Goal: Task Accomplishment & Management: Use online tool/utility

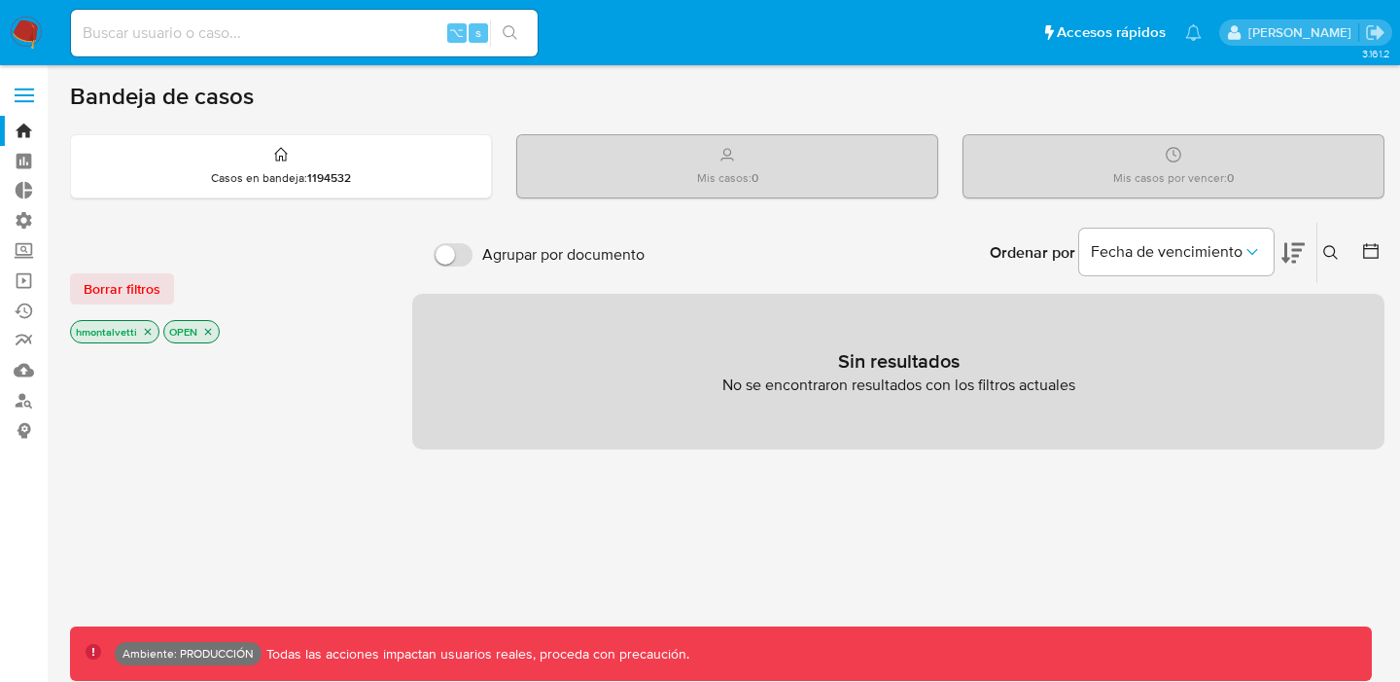
click at [28, 88] on span at bounding box center [24, 89] width 19 height 3
click at [0, 0] on input "checkbox" at bounding box center [0, 0] width 0 height 0
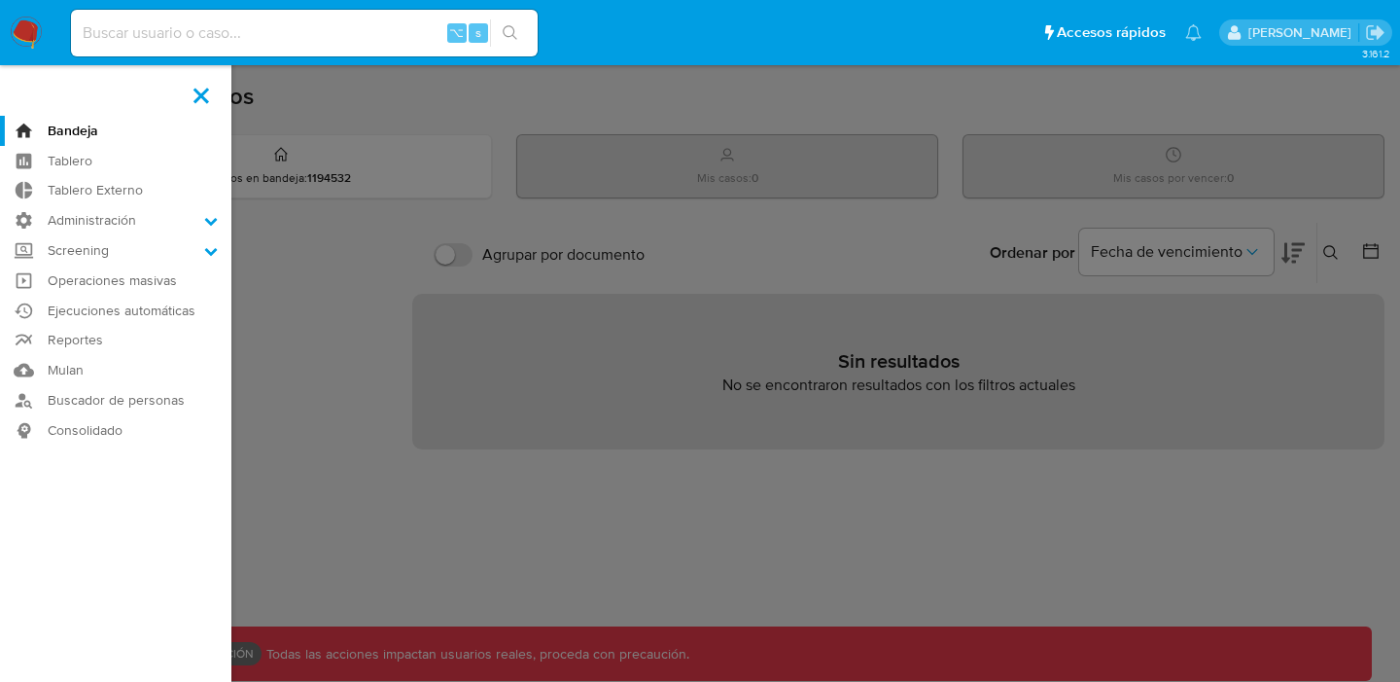
click at [592, 301] on label at bounding box center [700, 341] width 1400 height 682
click at [0, 0] on input "checkbox" at bounding box center [0, 0] width 0 height 0
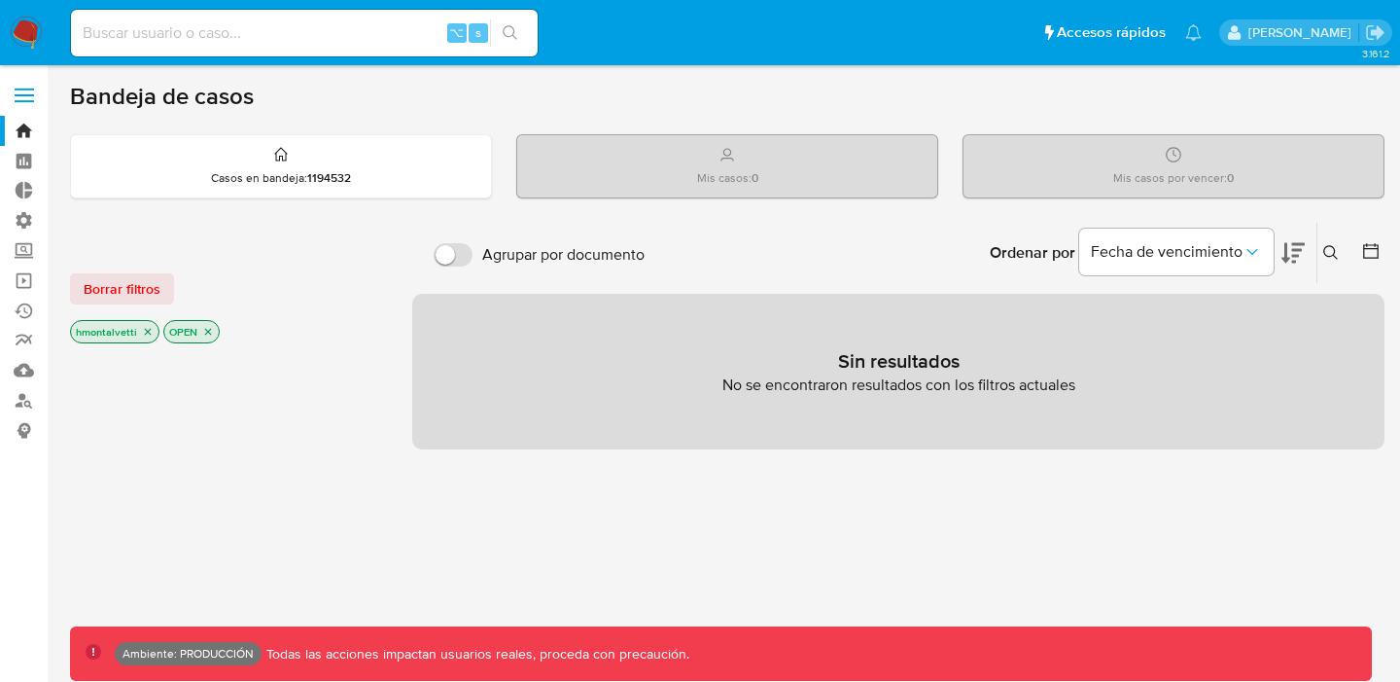
click at [143, 322] on p "hmontalvetti" at bounding box center [115, 331] width 88 height 21
click at [143, 326] on icon "close-filter" at bounding box center [148, 332] width 12 height 12
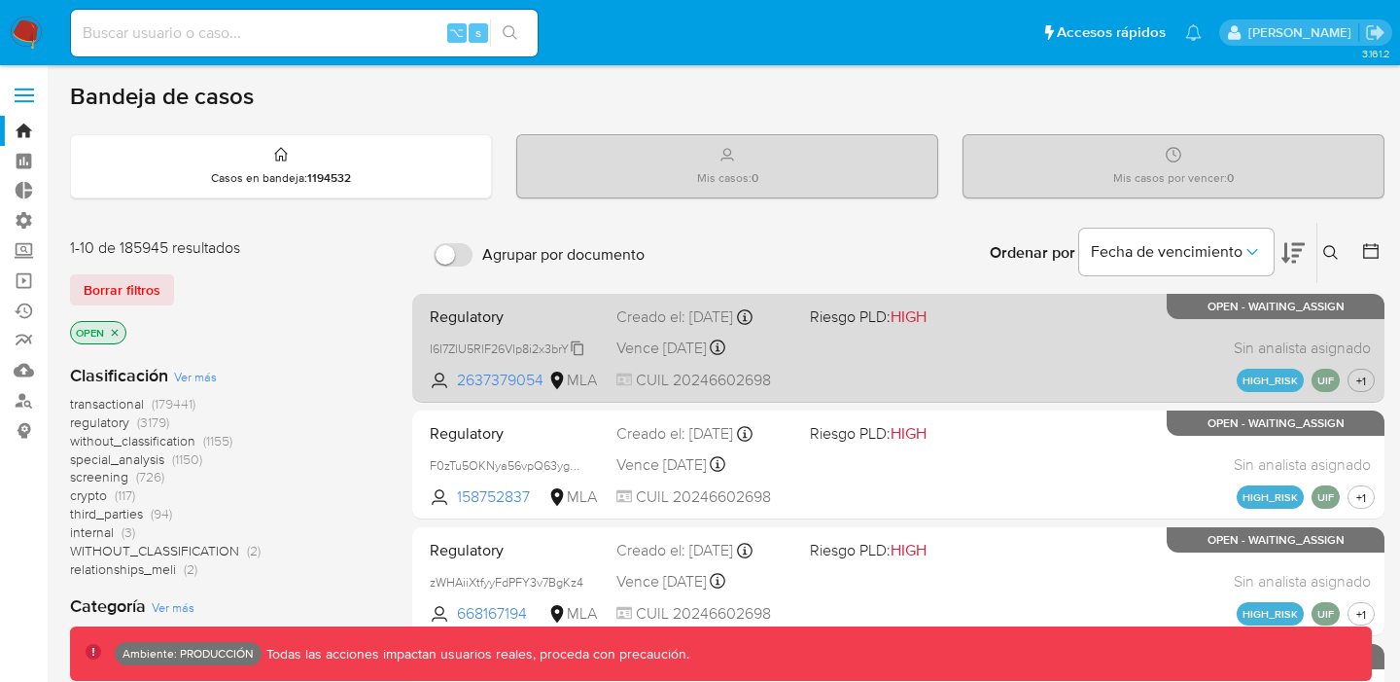
click at [564, 356] on div "I6I7ZlU5RlF26VIp8i2x3brY" at bounding box center [508, 347] width 156 height 21
click at [662, 355] on span "Vence in 4 months" at bounding box center [662, 347] width 90 height 21
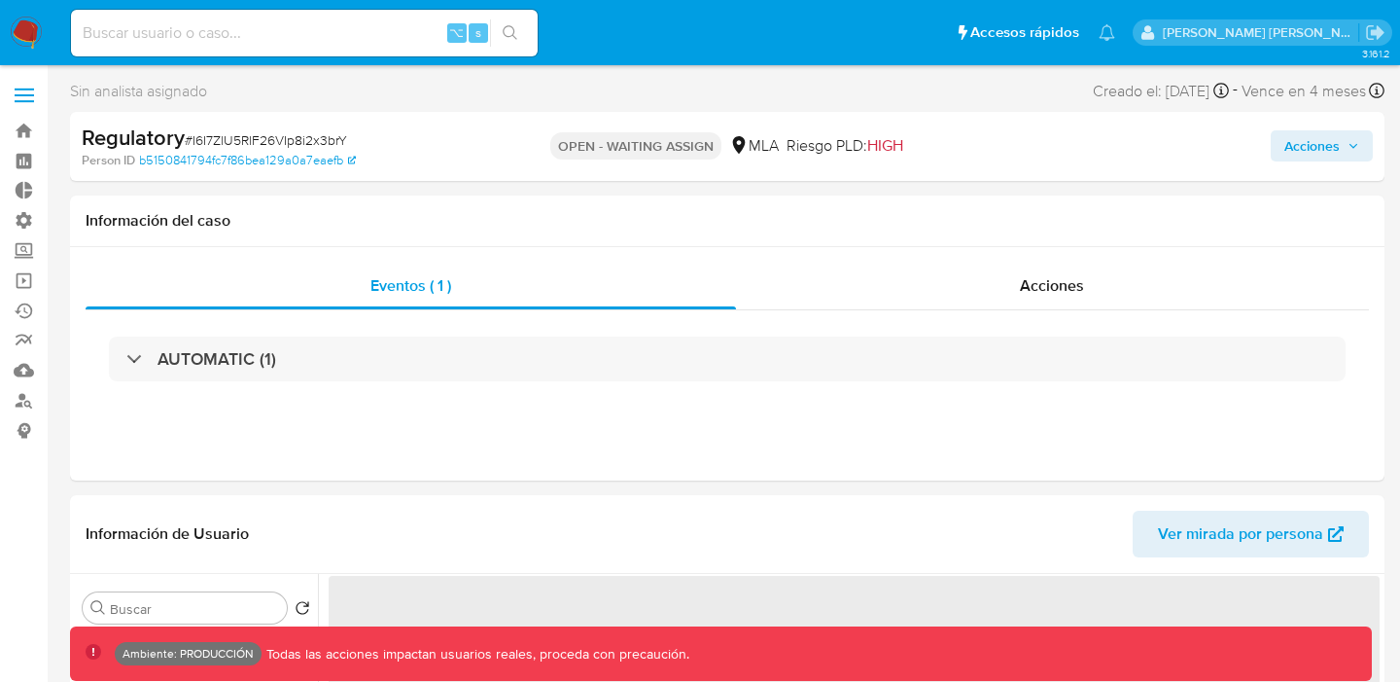
select select "10"
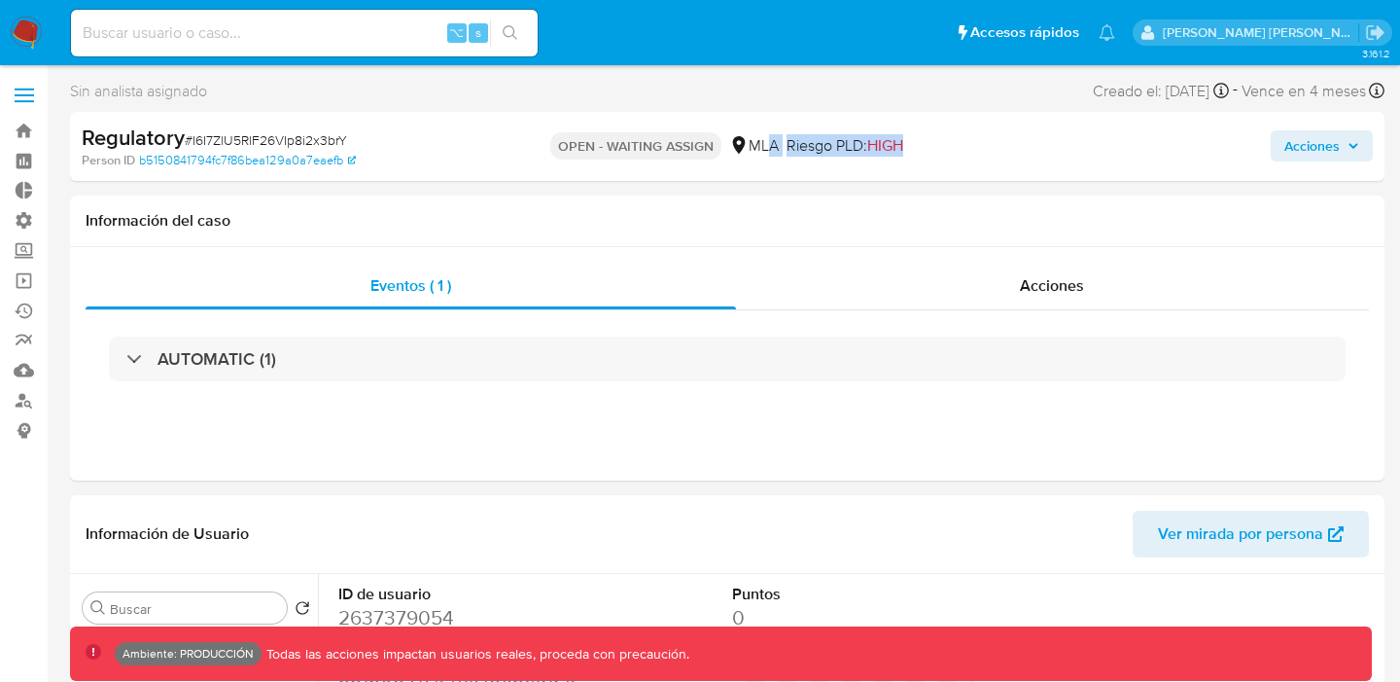
drag, startPoint x: 912, startPoint y: 153, endPoint x: 769, endPoint y: 151, distance: 143.0
click at [769, 151] on div "OPEN - WAITING ASSIGN MLA [PERSON_NAME] PLD: HIGH" at bounding box center [726, 147] width 425 height 46
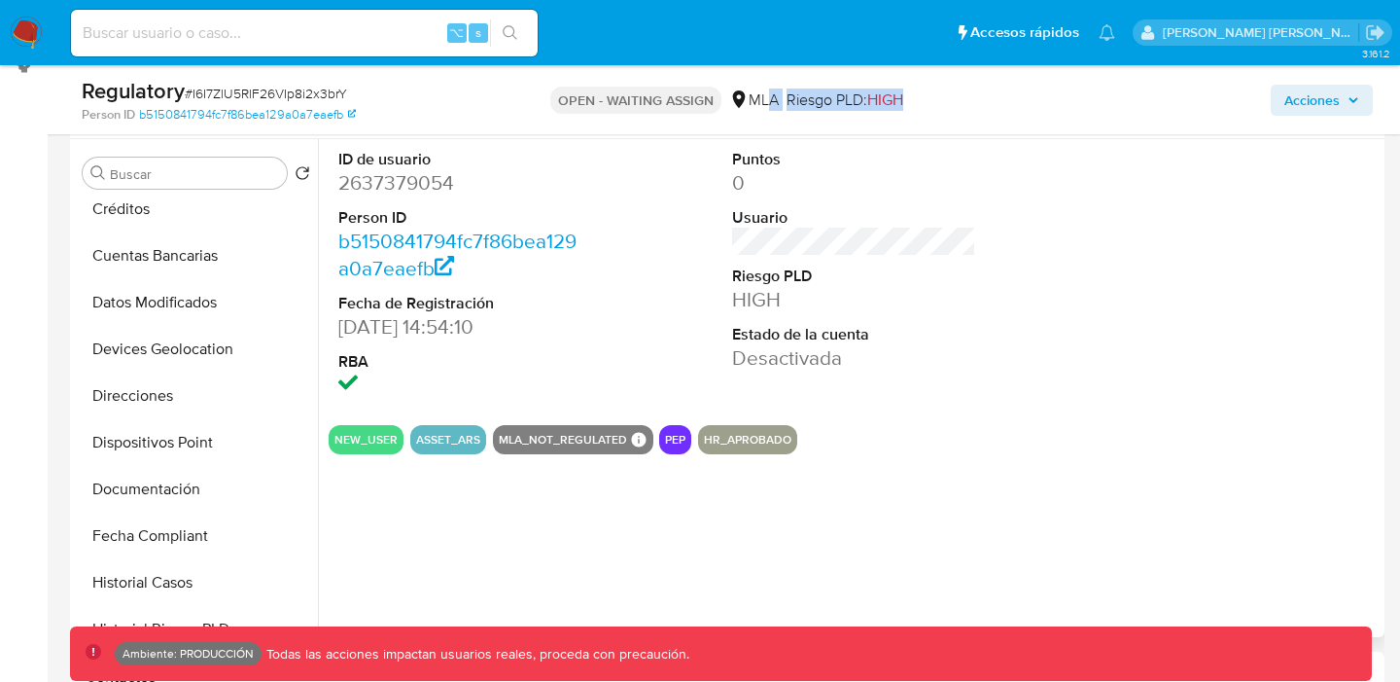
scroll to position [286, 0]
